Goal: Task Accomplishment & Management: Complete application form

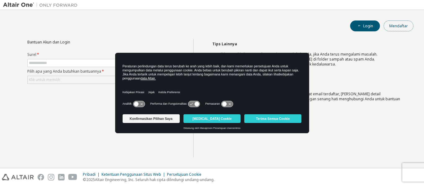
click at [402, 24] on font "Mendaftar" at bounding box center [398, 25] width 19 height 5
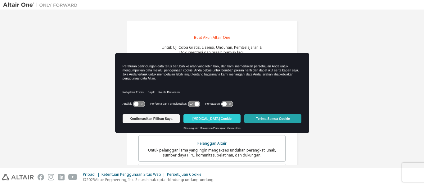
click at [254, 118] on button "Terima Semua Cookie" at bounding box center [272, 118] width 57 height 9
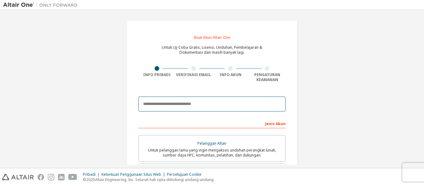
click at [221, 105] on input "email" at bounding box center [211, 104] width 147 height 15
type input "**********"
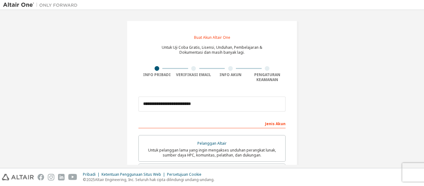
click at [224, 122] on div "Jenis Akun" at bounding box center [211, 123] width 147 height 10
click at [225, 122] on div "Jenis Akun" at bounding box center [211, 123] width 147 height 10
click at [225, 123] on div "Jenis Akun" at bounding box center [211, 123] width 147 height 10
click at [219, 125] on div "Jenis Akun" at bounding box center [211, 123] width 147 height 10
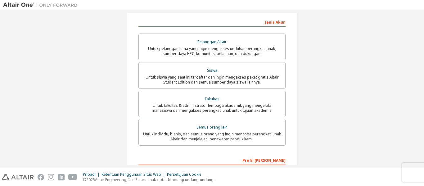
scroll to position [109, 0]
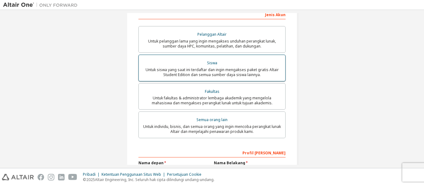
click at [224, 78] on label "Siswa Untuk siswa yang saat ini terdaftar dan ingin mengakses paket gratis Alta…" at bounding box center [211, 68] width 147 height 27
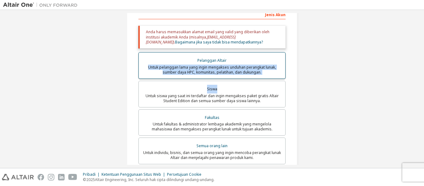
drag, startPoint x: 224, startPoint y: 83, endPoint x: 228, endPoint y: 64, distance: 19.1
click at [228, 64] on div "Pelanggan Altair Untuk pelanggan lama yang ingin mengakses unduhan perangkat lu…" at bounding box center [211, 109] width 147 height 114
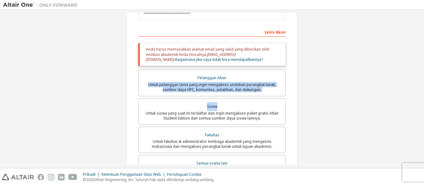
scroll to position [89, 0]
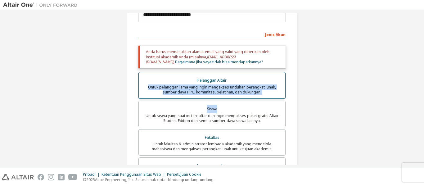
click at [231, 90] on font "Untuk pelanggan lama yang ingin mengakses unduhan perangkat lunak, sumber daya …" at bounding box center [212, 89] width 128 height 10
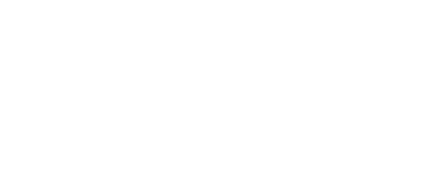
click at [228, 32] on div at bounding box center [212, 93] width 424 height 186
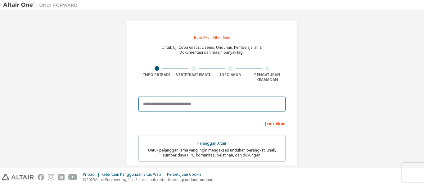
click at [139, 104] on input "email" at bounding box center [211, 104] width 147 height 15
type input "**********"
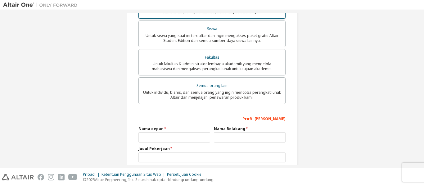
scroll to position [144, 0]
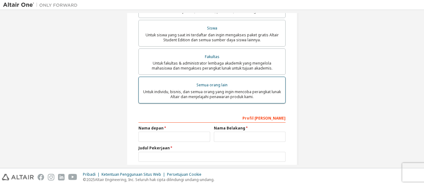
click at [199, 94] on font "Untuk individu, bisnis, dan semua orang yang ingin mencoba perangkat lunak Alta…" at bounding box center [212, 94] width 138 height 10
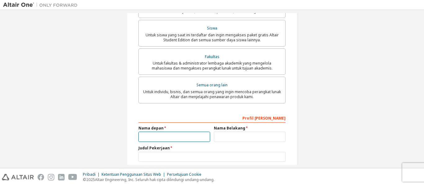
click at [199, 132] on input "text" at bounding box center [174, 137] width 72 height 10
type input "****"
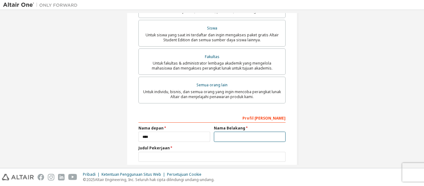
click at [214, 135] on input "text" at bounding box center [250, 137] width 72 height 10
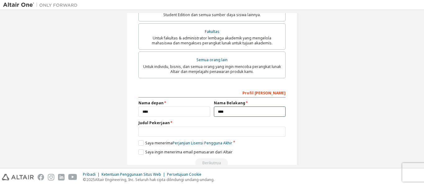
scroll to position [184, 0]
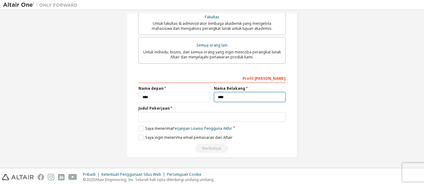
type input "****"
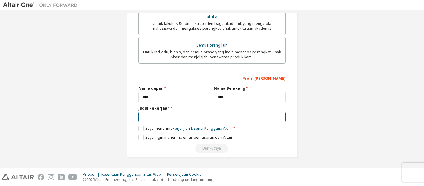
click at [218, 118] on input "text" at bounding box center [211, 117] width 147 height 10
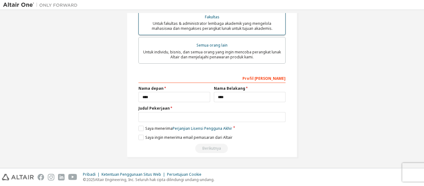
click at [196, 29] on font "Untuk fakultas & administrator lembaga akademik yang mengelola mahasiswa dan me…" at bounding box center [212, 26] width 121 height 10
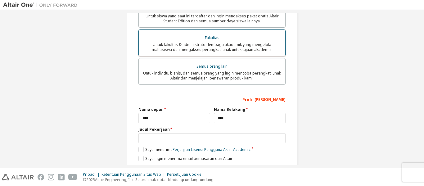
scroll to position [210, 0]
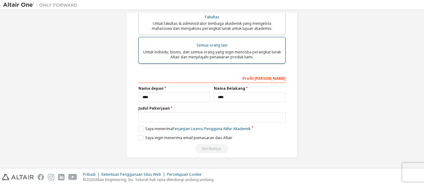
click at [195, 37] on label "Semua orang lain Untuk individu, bisnis, dan semua orang yang ingin mencoba per…" at bounding box center [211, 50] width 147 height 27
